Goal: Task Accomplishment & Management: Use online tool/utility

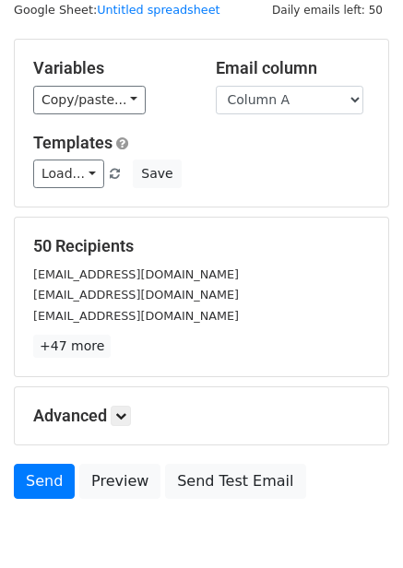
scroll to position [75, 0]
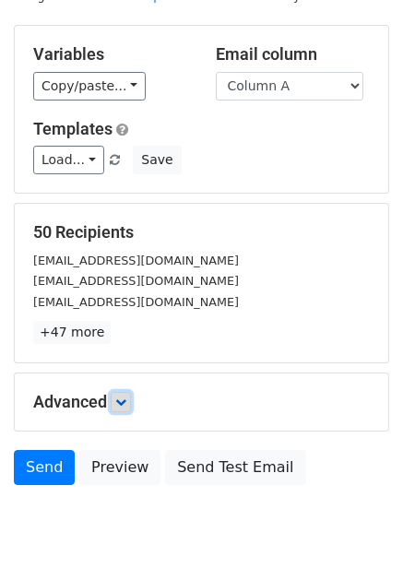
click at [126, 405] on icon at bounding box center [120, 402] width 11 height 11
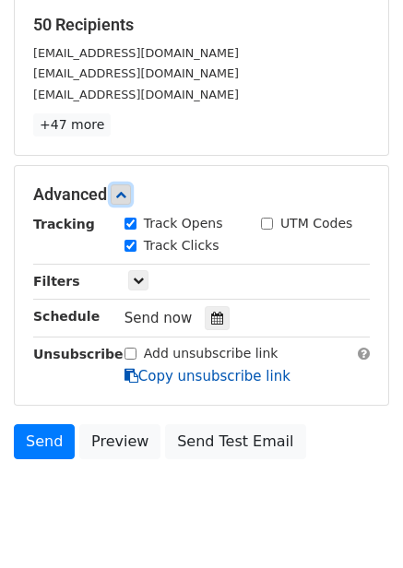
scroll to position [294, 0]
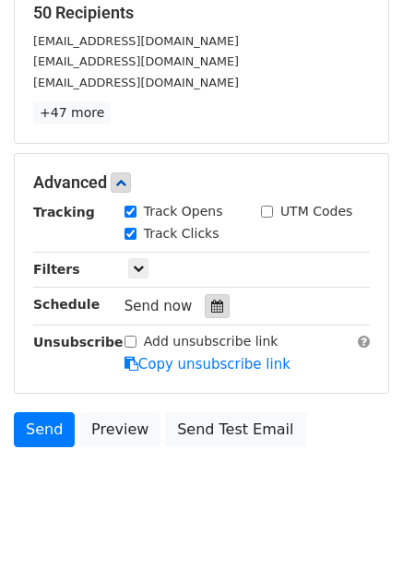
click at [211, 310] on icon at bounding box center [217, 306] width 12 height 13
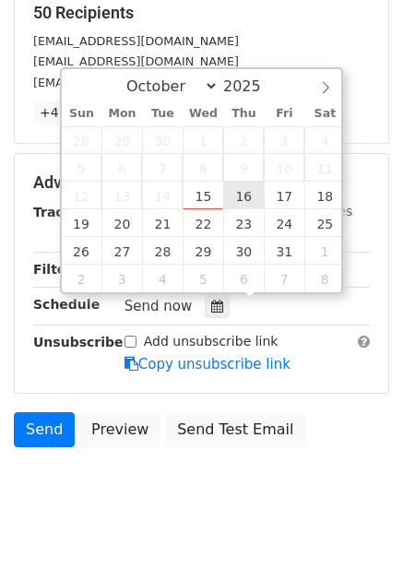
type input "2025-10-16 12:00"
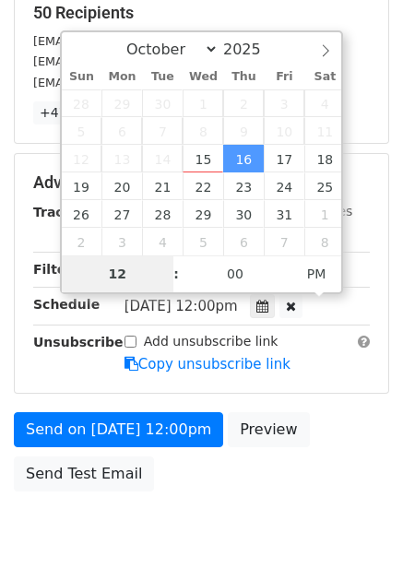
type input "1"
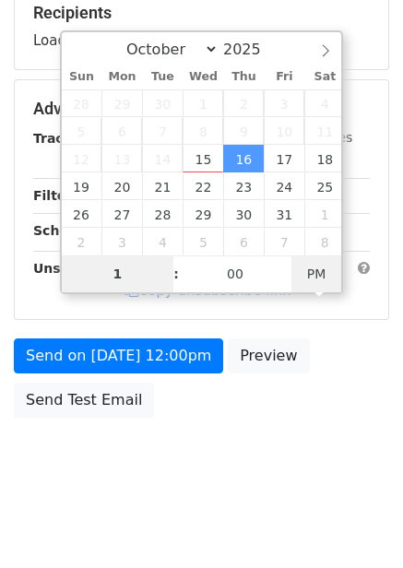
type input "2025-10-16 01:00"
type input "01"
click at [330, 266] on span "PM" at bounding box center [317, 274] width 51 height 37
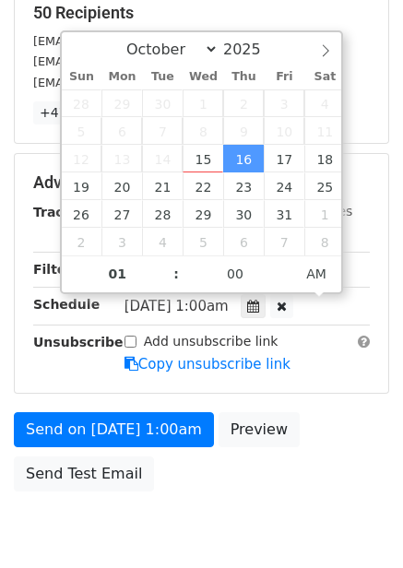
click at [309, 393] on div "Advanced Tracking Track Opens UTM Codes Track Clicks Filters Only include sprea…" at bounding box center [201, 273] width 375 height 241
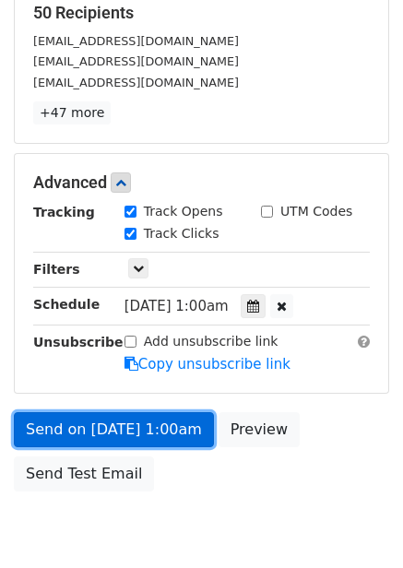
drag, startPoint x: 160, startPoint y: 412, endPoint x: 160, endPoint y: 430, distance: 17.5
click at [160, 414] on link "Send on Oct 16 at 1:00am" at bounding box center [114, 429] width 200 height 35
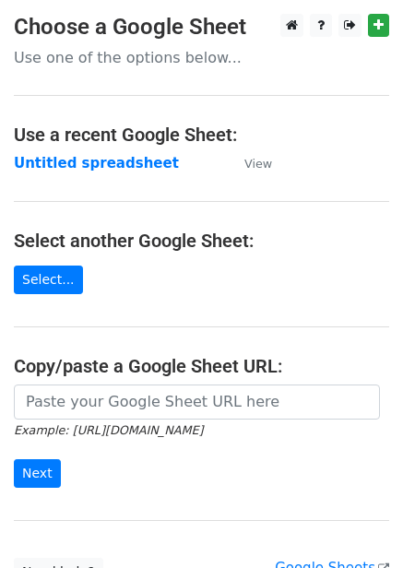
click at [71, 159] on strong "Untitled spreadsheet" at bounding box center [96, 163] width 165 height 17
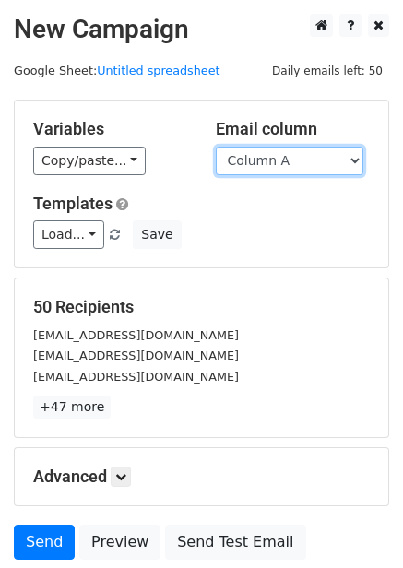
click at [299, 155] on select "Column A Column B Column C Column D Column E Column F" at bounding box center [290, 161] width 148 height 29
select select "Column B"
click at [216, 147] on select "Column A Column B Column C Column D Column E Column F" at bounding box center [290, 161] width 148 height 29
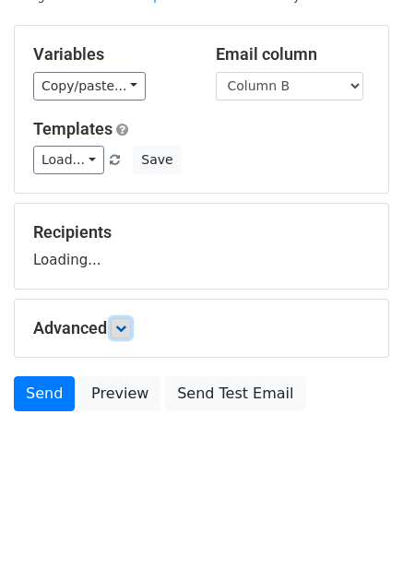
click at [126, 327] on icon at bounding box center [120, 328] width 11 height 11
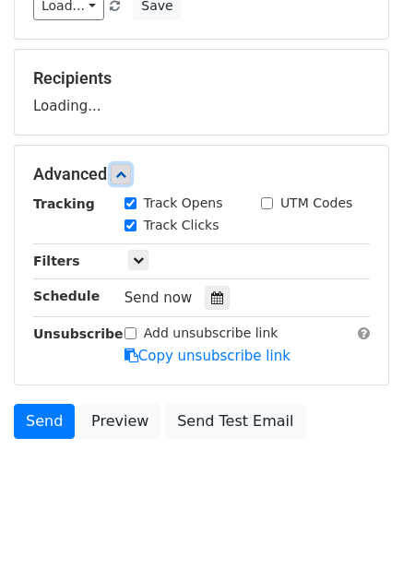
scroll to position [232, 0]
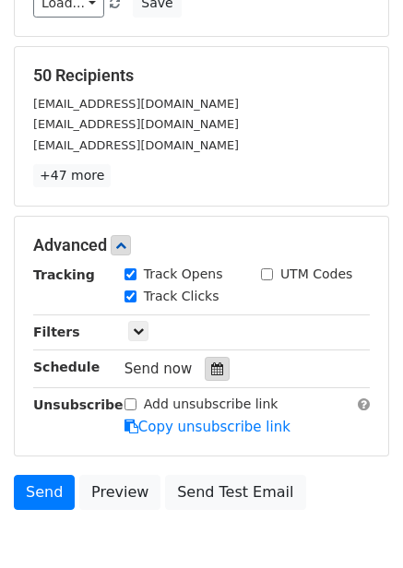
click at [211, 364] on icon at bounding box center [217, 369] width 12 height 13
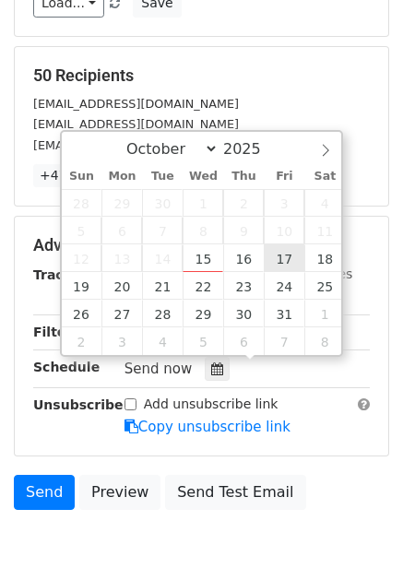
type input "2025-10-17 12:00"
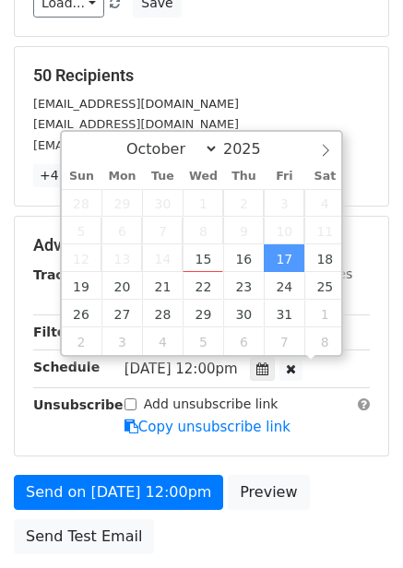
scroll to position [1, 0]
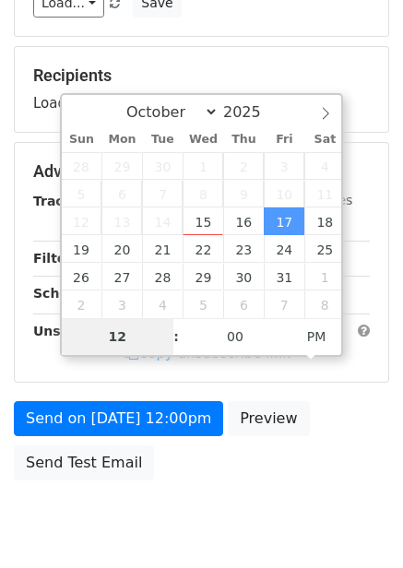
type input "2"
type input "2025-10-17 02:00"
type input "02"
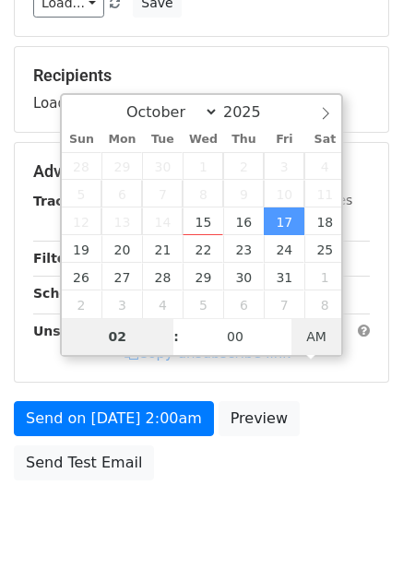
click at [325, 323] on span "AM" at bounding box center [317, 336] width 51 height 37
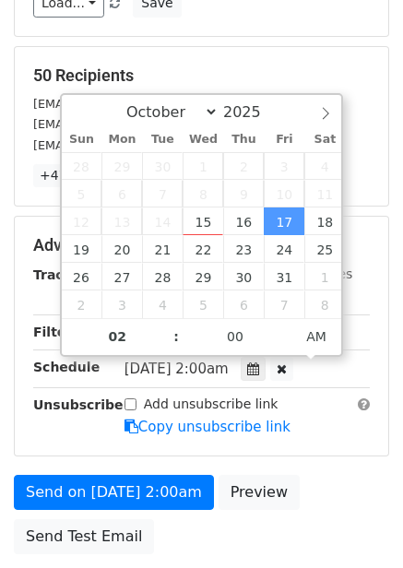
click at [334, 429] on form "Variables Copy/paste... {{Column A}} {{Column B}} {{Column C}} {{Column D}} {{C…" at bounding box center [201, 216] width 375 height 696
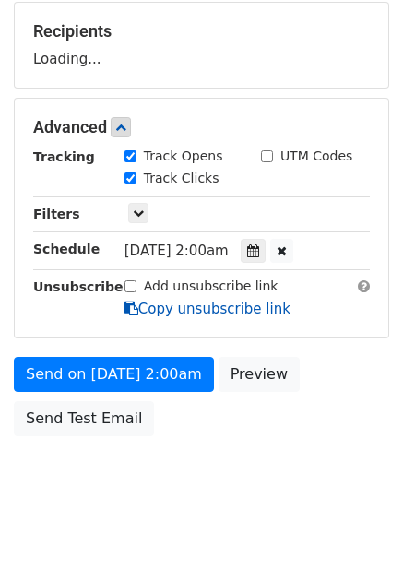
scroll to position [300, 0]
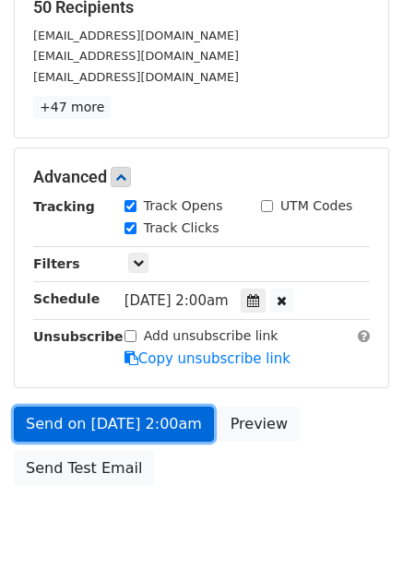
click at [154, 419] on link "Send on Oct 17 at 2:00am" at bounding box center [114, 424] width 200 height 35
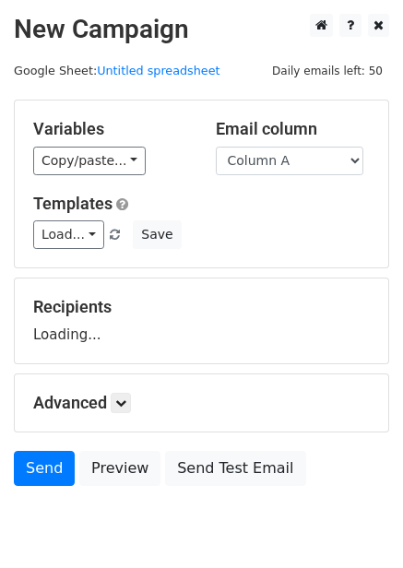
click at [280, 164] on select "Column A Column B Column C Column D Column E Column F" at bounding box center [290, 161] width 148 height 29
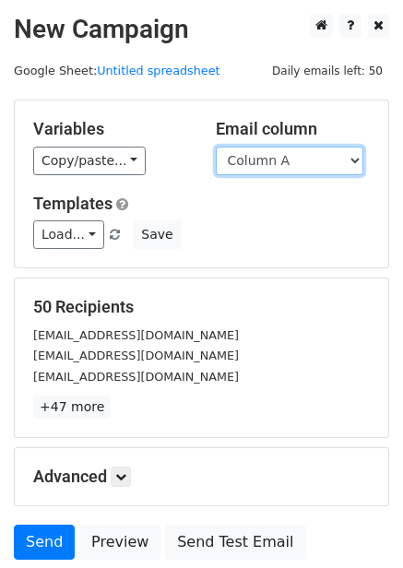
drag, startPoint x: 298, startPoint y: 151, endPoint x: 296, endPoint y: 161, distance: 10.3
click at [298, 151] on select "Column A Column B Column C Column D Column E Column F" at bounding box center [290, 161] width 148 height 29
select select "Column C"
click at [216, 147] on select "Column A Column B Column C Column D Column E Column F" at bounding box center [290, 161] width 148 height 29
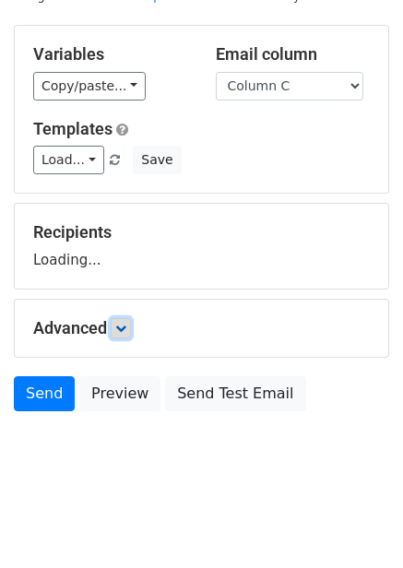
click at [120, 324] on icon at bounding box center [120, 328] width 11 height 11
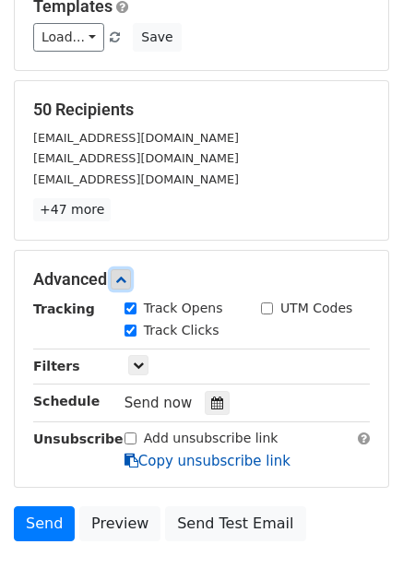
scroll to position [313, 0]
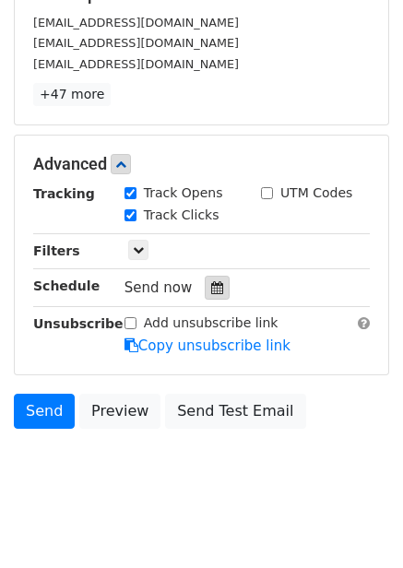
click at [212, 291] on icon at bounding box center [217, 287] width 12 height 13
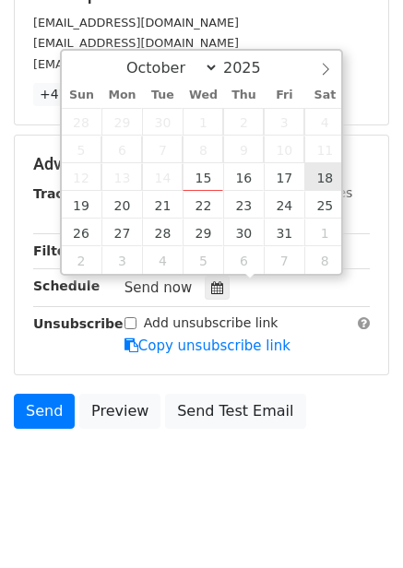
type input "2025-10-18 12:00"
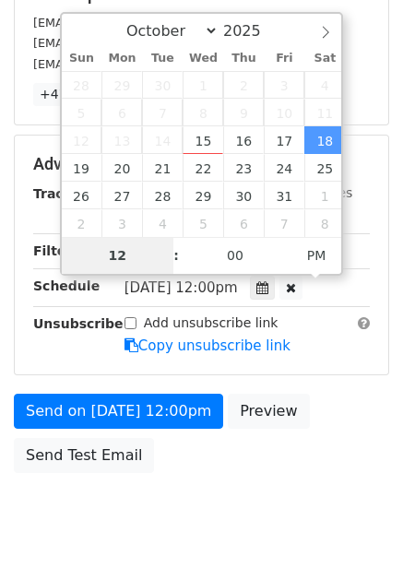
type input "3"
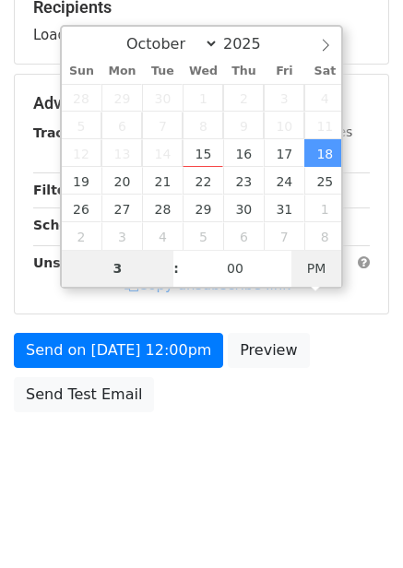
type input "2025-10-18 03:00"
type input "03"
click at [319, 270] on span "PM" at bounding box center [317, 268] width 51 height 37
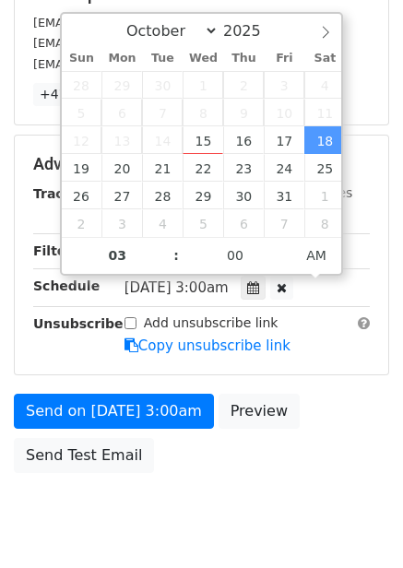
click at [341, 401] on div "Send on Oct 18 at 3:00am Preview Send Test Email" at bounding box center [201, 438] width 403 height 89
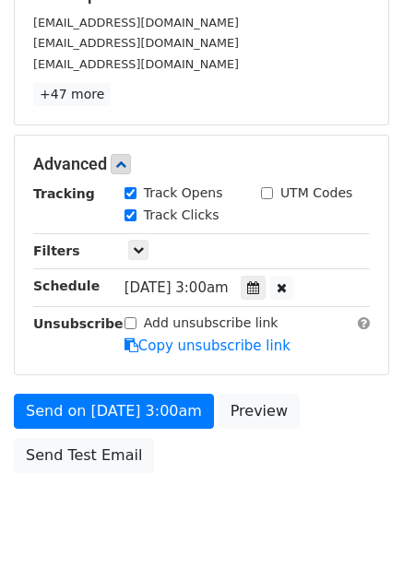
scroll to position [300, 0]
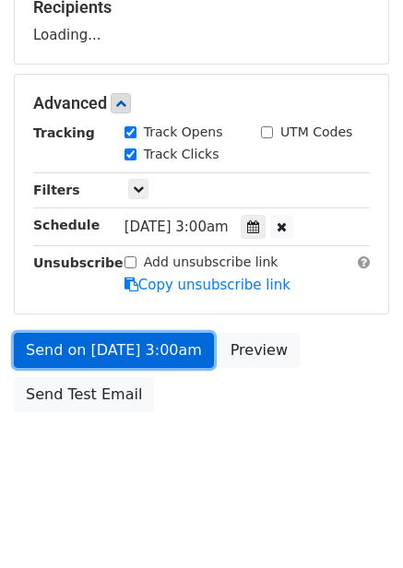
drag, startPoint x: 161, startPoint y: 351, endPoint x: 166, endPoint y: 375, distance: 24.4
click at [162, 351] on link "Send on Oct 18 at 3:00am" at bounding box center [114, 350] width 200 height 35
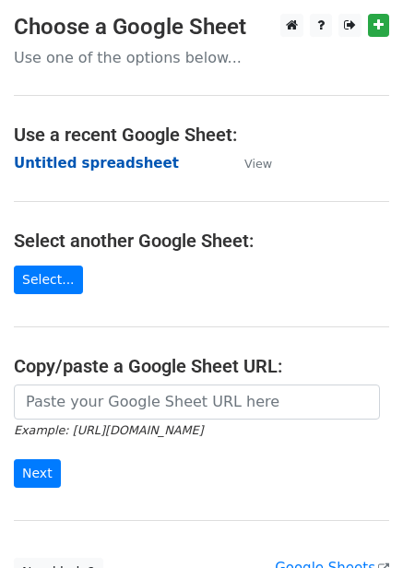
click at [61, 168] on strong "Untitled spreadsheet" at bounding box center [96, 163] width 165 height 17
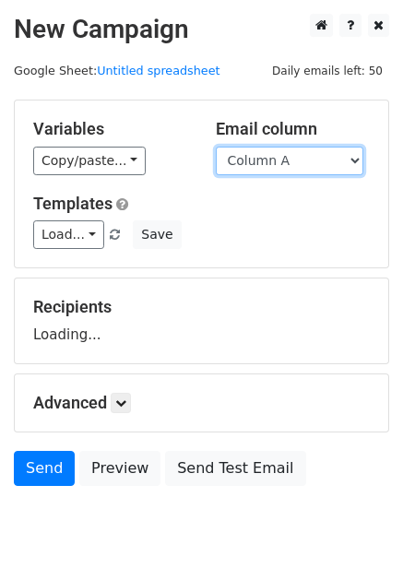
drag, startPoint x: 296, startPoint y: 161, endPoint x: 292, endPoint y: 177, distance: 16.1
click at [296, 161] on select "Column A Column B Column C Column D Column E Column F" at bounding box center [290, 161] width 148 height 29
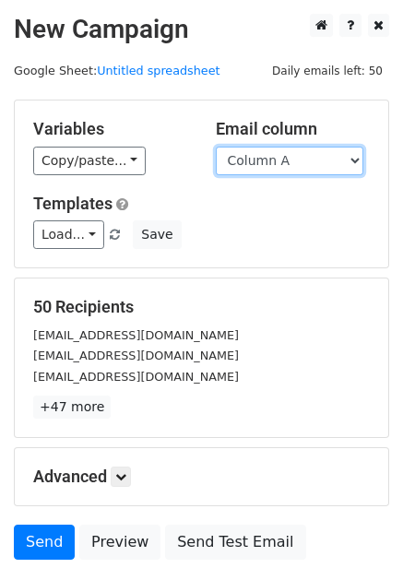
click at [282, 172] on select "Column A Column B Column C Column D Column E Column F" at bounding box center [290, 161] width 148 height 29
select select "Column D"
click at [216, 147] on select "Column A Column B Column C Column D Column E Column F" at bounding box center [290, 161] width 148 height 29
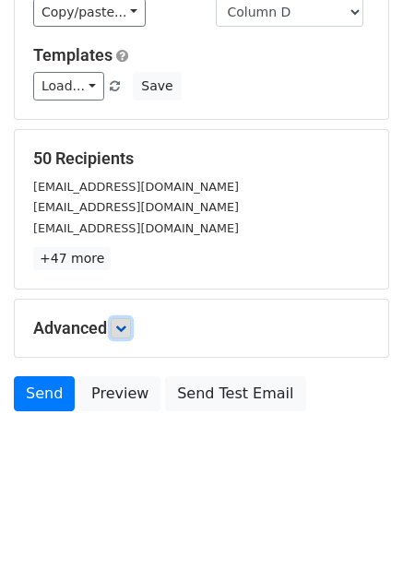
click at [126, 323] on icon at bounding box center [120, 328] width 11 height 11
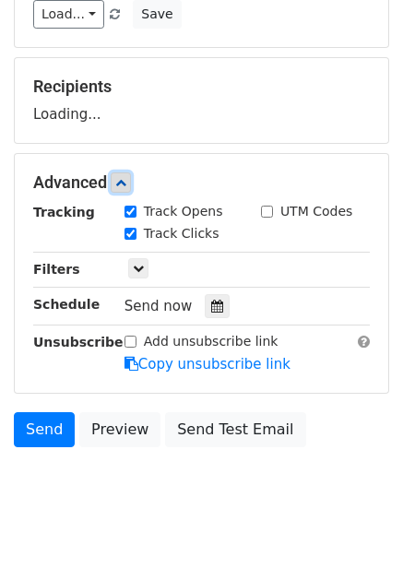
scroll to position [226, 0]
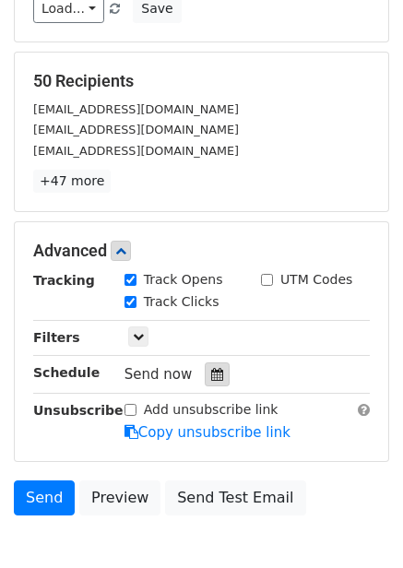
click at [211, 381] on icon at bounding box center [217, 374] width 12 height 13
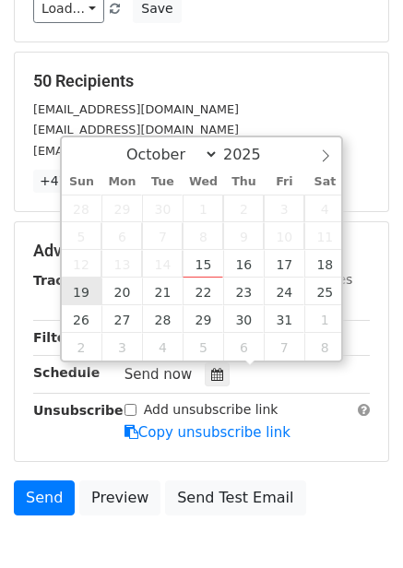
type input "2025-10-19 12:00"
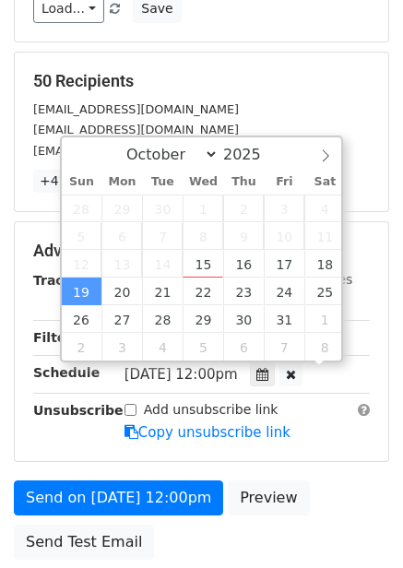
scroll to position [1, 0]
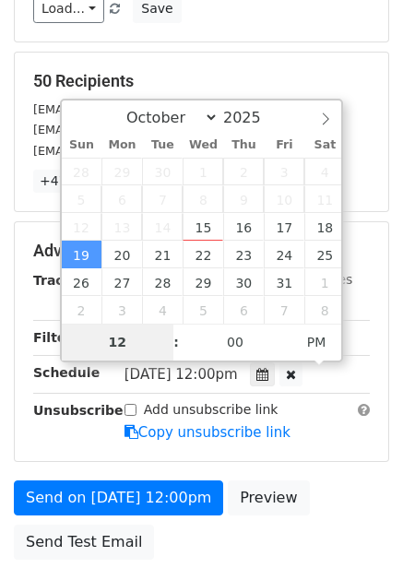
type input "4"
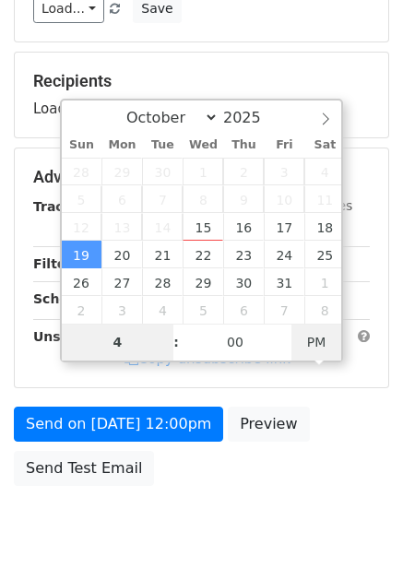
type input "2025-10-19 04:00"
type input "04"
click at [328, 344] on span "PM" at bounding box center [317, 342] width 51 height 37
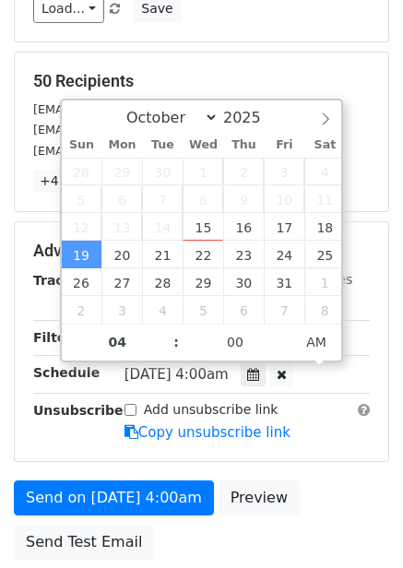
click at [333, 412] on div "Add unsubscribe link Copy unsubscribe link" at bounding box center [247, 421] width 273 height 42
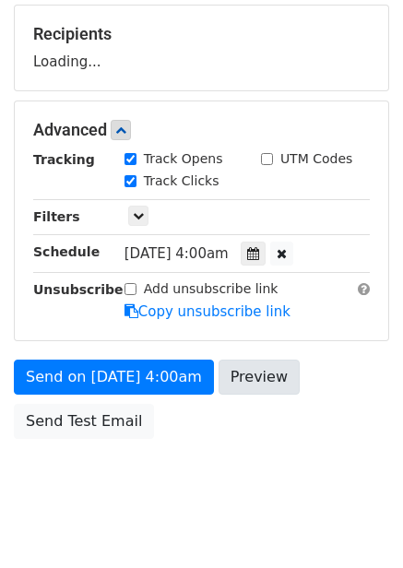
scroll to position [300, 0]
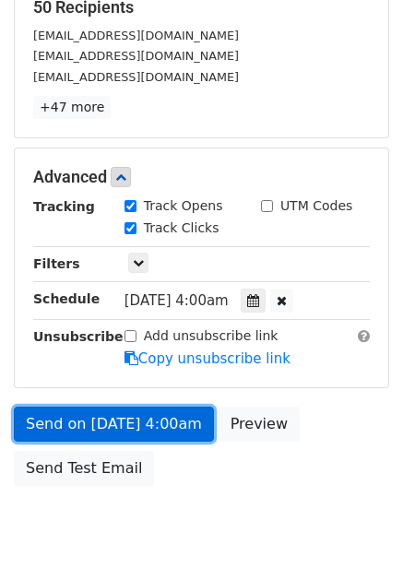
click at [185, 434] on link "Send on Oct 19 at 4:00am" at bounding box center [114, 424] width 200 height 35
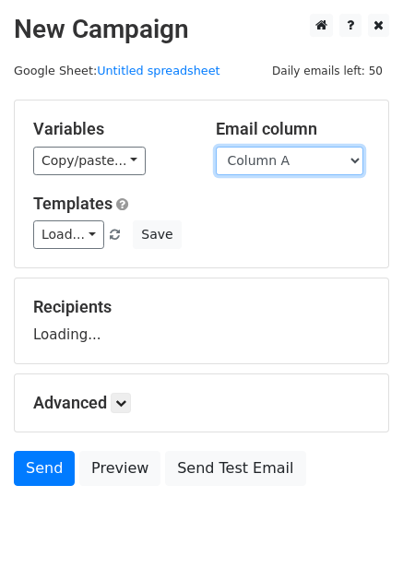
click at [281, 159] on select "Column A Column B Column C Column D Column E Column F" at bounding box center [290, 161] width 148 height 29
select select "Column E"
click at [216, 147] on select "Column A Column B Column C Column D Column E Column F" at bounding box center [290, 161] width 148 height 29
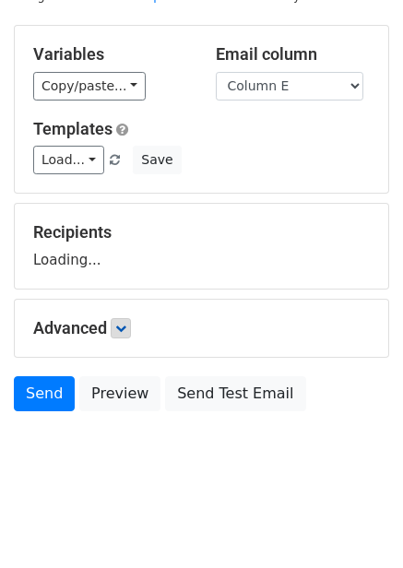
click at [134, 320] on div "Advanced Tracking Track Opens UTM Codes Track Clicks Filters Only include sprea…" at bounding box center [202, 328] width 374 height 57
click at [126, 328] on icon at bounding box center [120, 328] width 11 height 11
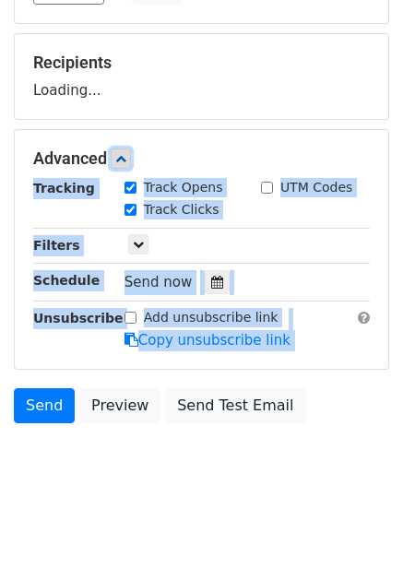
scroll to position [251, 0]
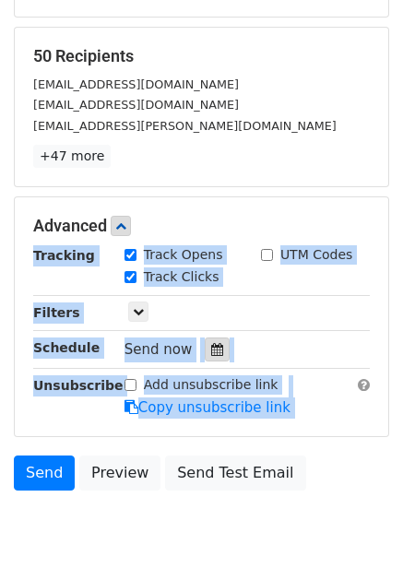
click at [205, 344] on div at bounding box center [217, 350] width 25 height 24
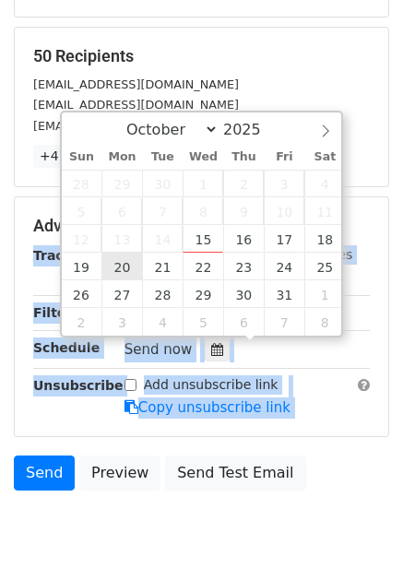
type input "2025-10-20 12:00"
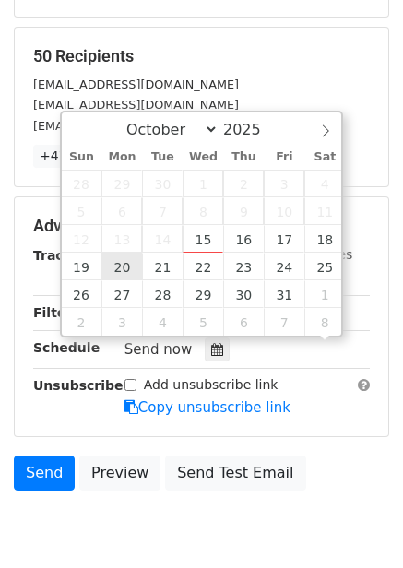
scroll to position [1, 0]
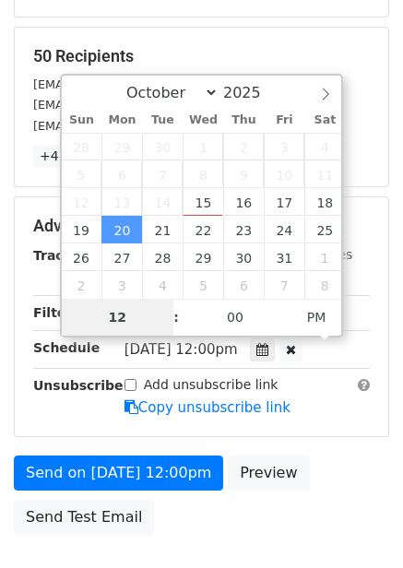
type input "5"
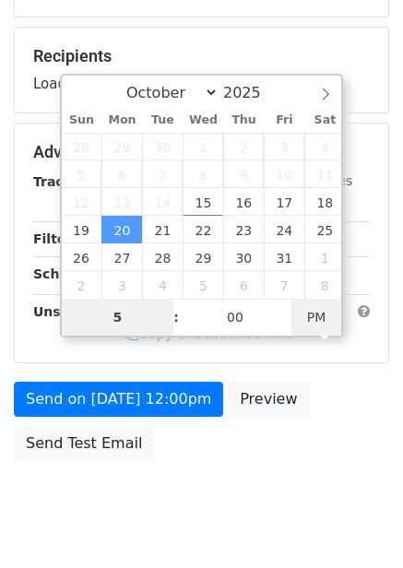
type input "2025-10-20 05:00"
type input "05"
click at [307, 317] on span "PM" at bounding box center [317, 317] width 51 height 37
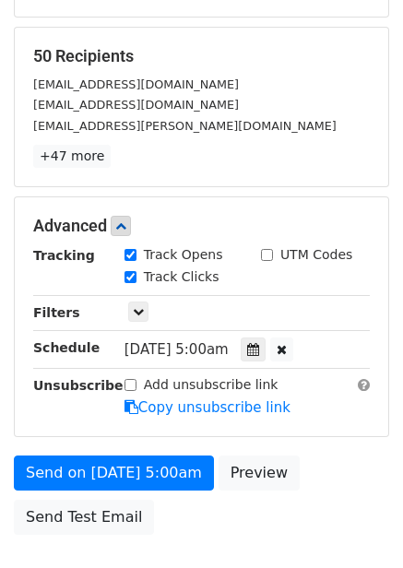
click at [324, 395] on div "Add unsubscribe link Copy unsubscribe link" at bounding box center [247, 396] width 273 height 42
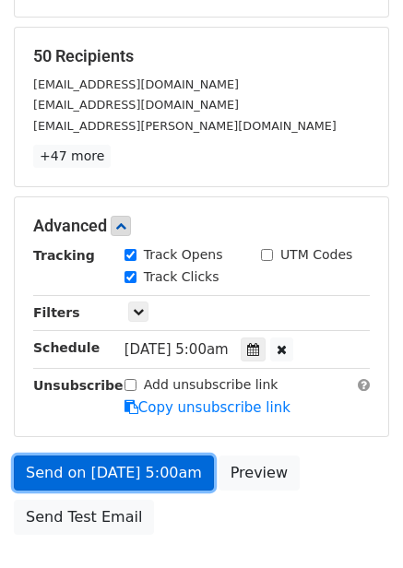
click at [150, 465] on link "Send on Oct 20 at 5:00am" at bounding box center [114, 473] width 200 height 35
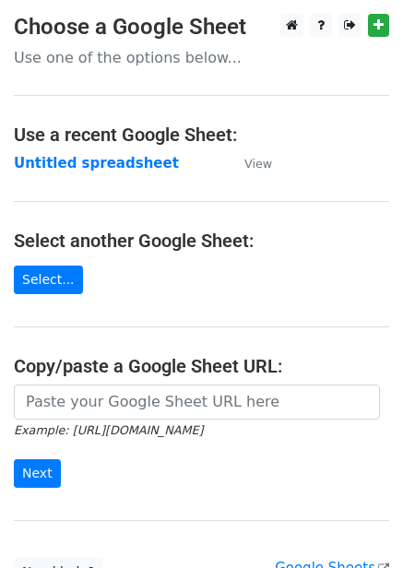
click at [69, 169] on strong "Untitled spreadsheet" at bounding box center [96, 163] width 165 height 17
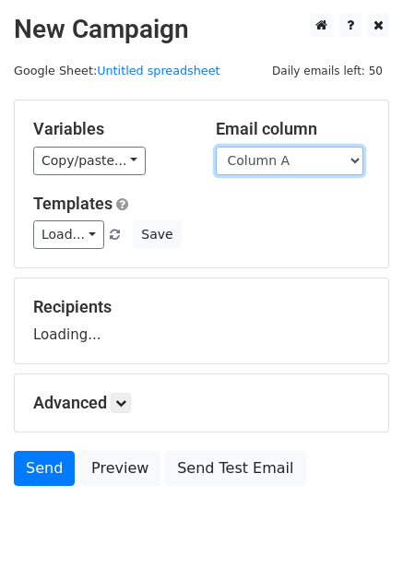
click at [274, 161] on select "Column A Column B Column C Column D Column E Column F" at bounding box center [290, 161] width 148 height 29
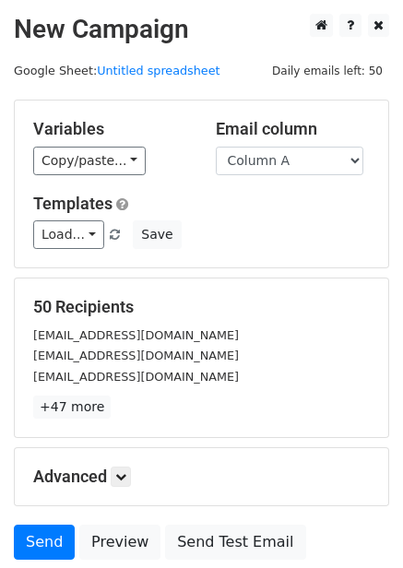
click at [262, 321] on div "50 Recipients [EMAIL_ADDRESS][DOMAIN_NAME] [EMAIL_ADDRESS][DOMAIN_NAME] [EMAIL_…" at bounding box center [201, 358] width 337 height 122
drag, startPoint x: 296, startPoint y: 158, endPoint x: 292, endPoint y: 174, distance: 17.2
click at [296, 158] on select "Column A Column B Column C Column D Column E Column F" at bounding box center [290, 161] width 148 height 29
select select "Column F"
click at [216, 147] on select "Column A Column B Column C Column D Column E Column F" at bounding box center [290, 161] width 148 height 29
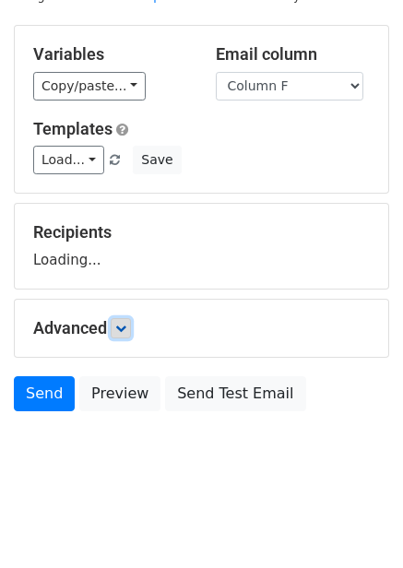
click at [122, 323] on icon at bounding box center [120, 328] width 11 height 11
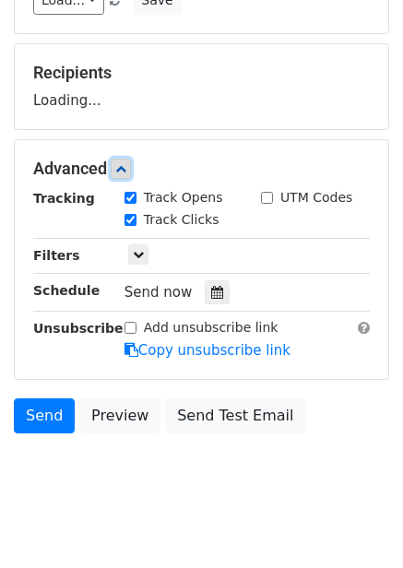
scroll to position [235, 0]
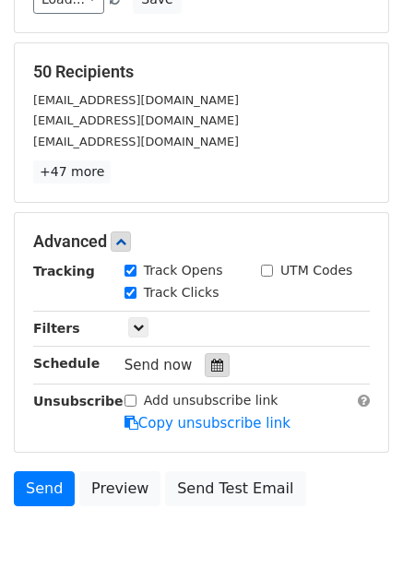
click at [215, 292] on div "Track Clicks" at bounding box center [179, 294] width 137 height 22
click at [211, 372] on icon at bounding box center [217, 365] width 12 height 13
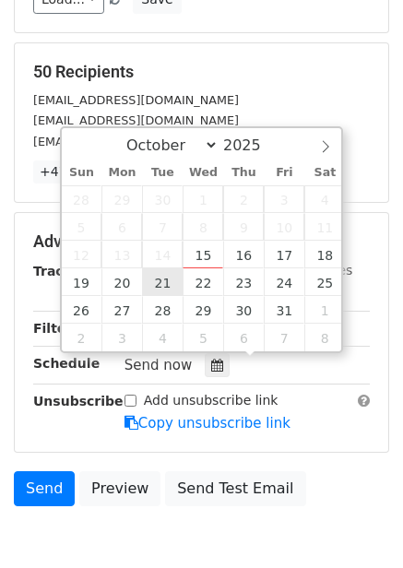
type input "[DATE] 12:00"
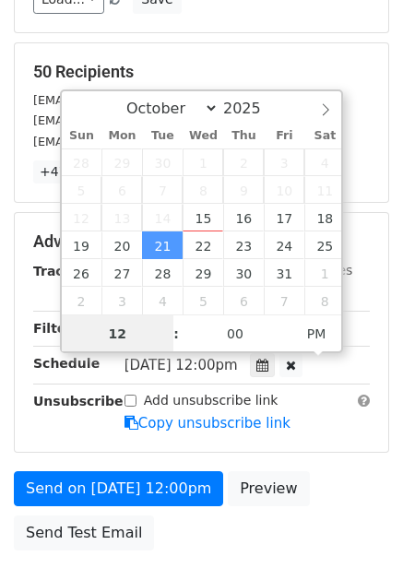
scroll to position [1, 0]
type input "6"
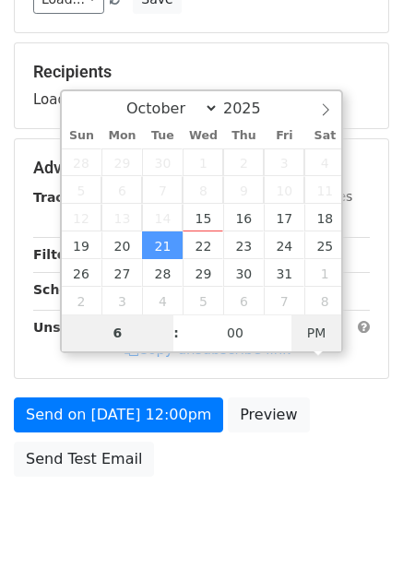
type input "[DATE] 06:00"
type input "06"
click at [316, 320] on span "AM" at bounding box center [317, 333] width 51 height 37
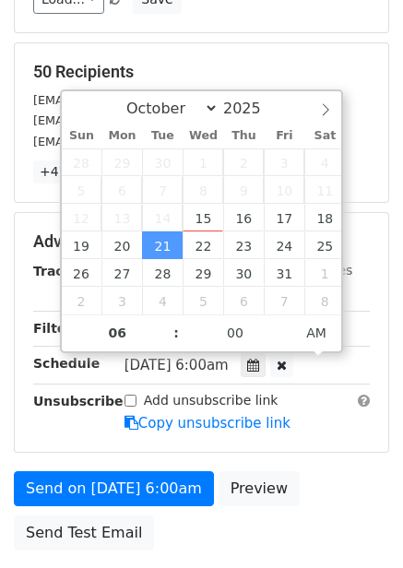
click at [305, 510] on body "New Campaign Daily emails left: 50 Google Sheet: Untitled spreadsheet Variables…" at bounding box center [201, 206] width 403 height 855
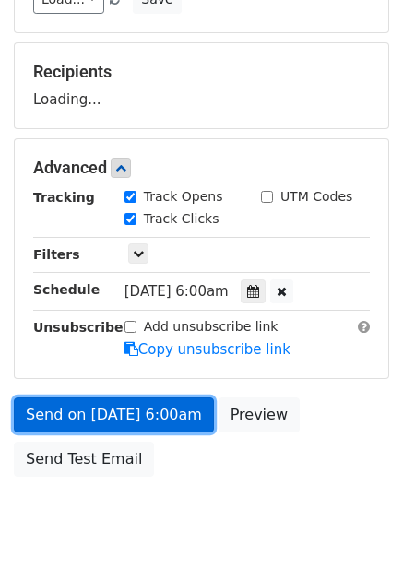
click at [156, 420] on link "Send on [DATE] 6:00am" at bounding box center [114, 415] width 200 height 35
